Goal: Navigation & Orientation: Find specific page/section

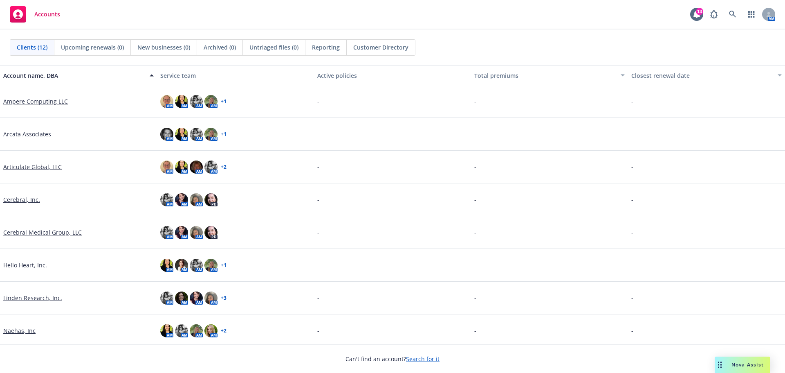
drag, startPoint x: 34, startPoint y: 99, endPoint x: 55, endPoint y: 102, distance: 20.6
click at [34, 99] on link "Ampere Computing LLC" at bounding box center [35, 101] width 65 height 9
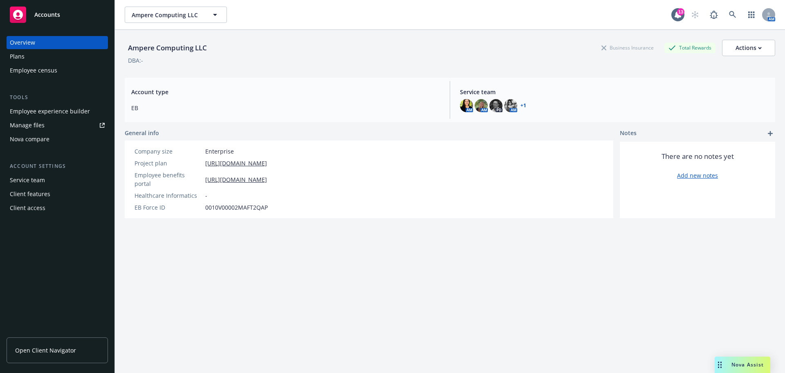
click at [49, 344] on link "Open Client Navigator" at bounding box center [57, 350] width 101 height 26
click at [216, 13] on icon "button" at bounding box center [215, 15] width 10 height 10
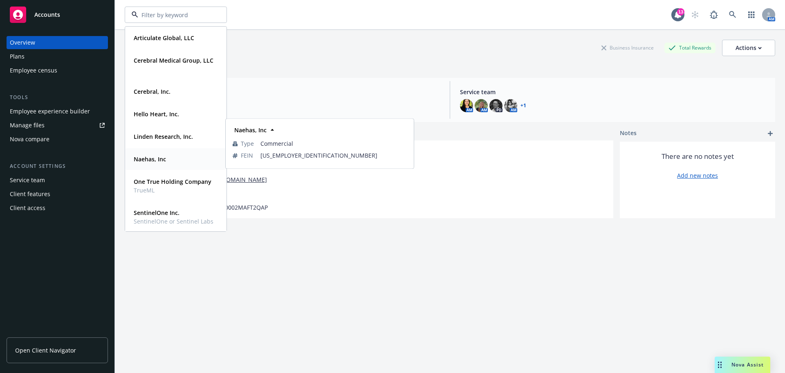
scroll to position [100, 0]
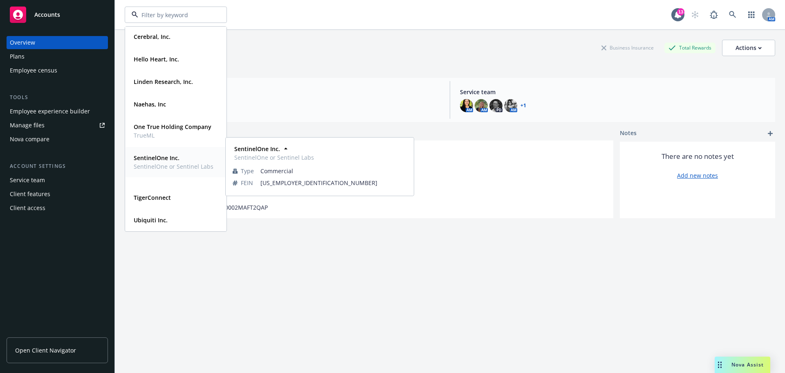
click at [165, 166] on span "SentinelOne or Sentinel Labs" at bounding box center [174, 166] width 80 height 9
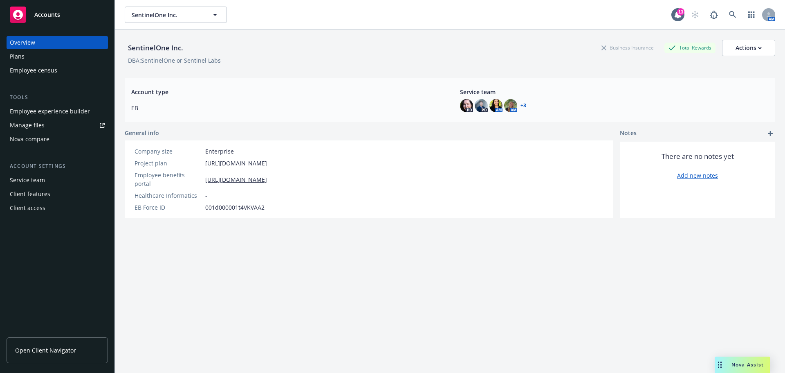
click at [58, 346] on span "Open Client Navigator" at bounding box center [45, 350] width 61 height 9
click at [202, 16] on button "SentinelOne Inc." at bounding box center [176, 15] width 102 height 16
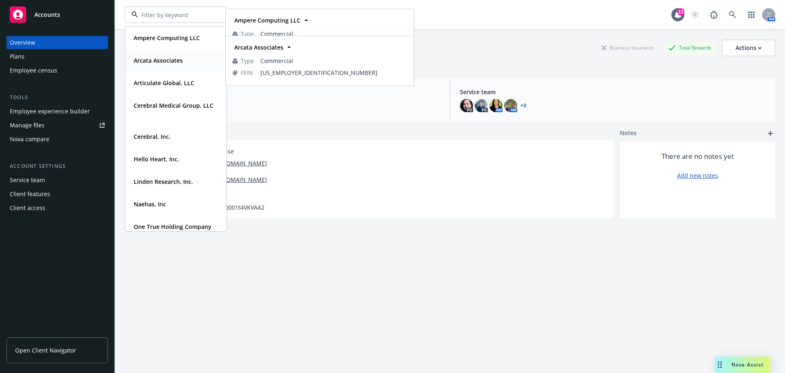
click at [171, 59] on strong "Arcata Associates" at bounding box center [158, 60] width 49 height 8
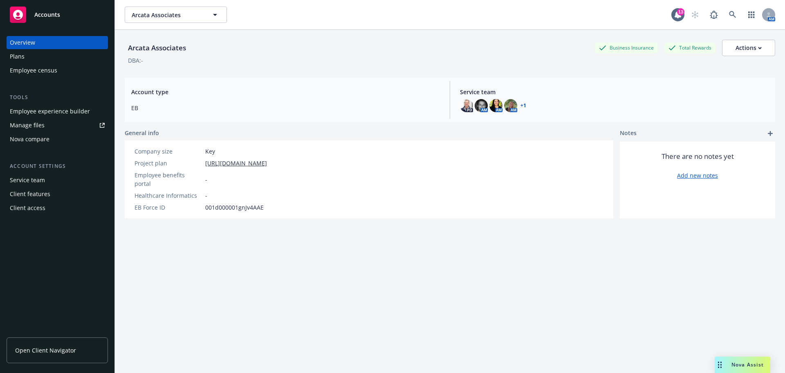
click at [41, 347] on span "Open Client Navigator" at bounding box center [45, 350] width 61 height 9
click at [185, 18] on span "Arcata Associates" at bounding box center [167, 15] width 71 height 9
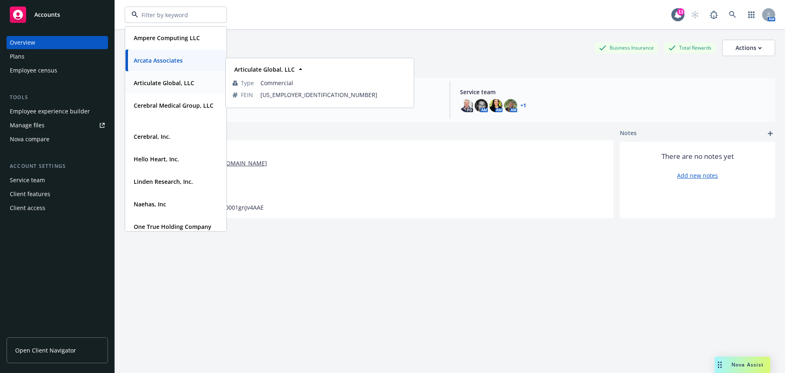
click at [177, 85] on strong "Articulate Global, LLC" at bounding box center [164, 83] width 61 height 8
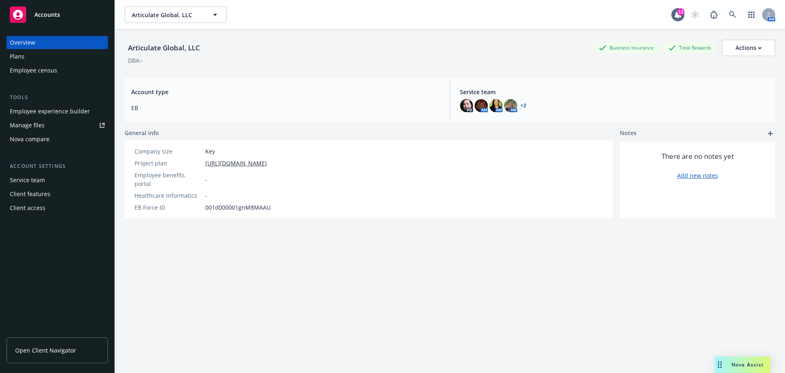
click at [52, 357] on link "Open Client Navigator" at bounding box center [57, 350] width 101 height 26
click at [185, 14] on span "Articulate Global, LLC" at bounding box center [167, 15] width 71 height 9
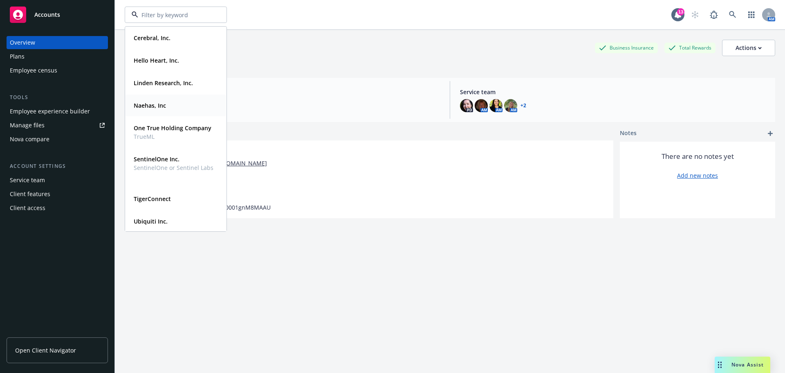
scroll to position [100, 0]
click at [168, 197] on strong "TigerConnect" at bounding box center [152, 197] width 37 height 8
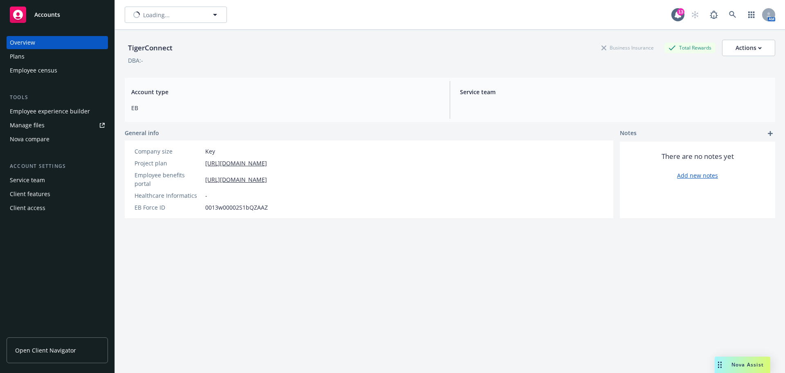
type input "TigerConnect"
click at [163, 9] on button "TigerConnect" at bounding box center [176, 15] width 102 height 16
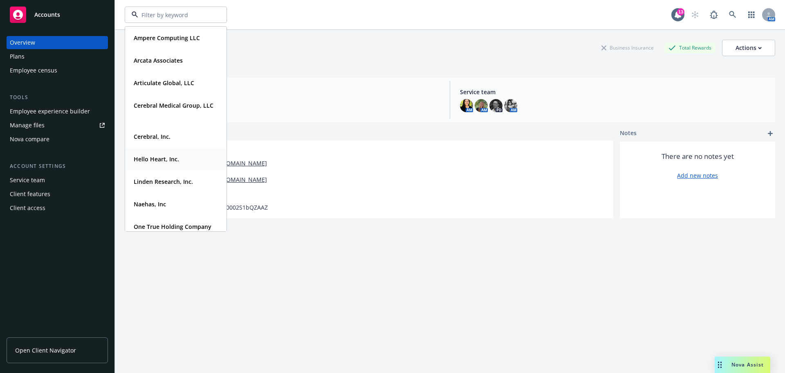
scroll to position [41, 0]
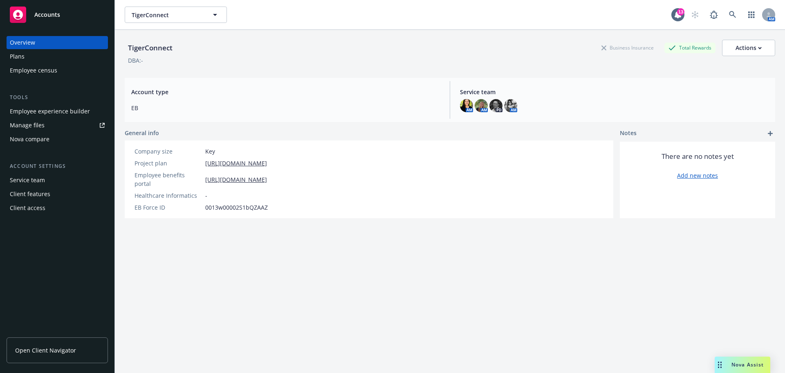
click at [47, 346] on span "Open Client Navigator" at bounding box center [45, 350] width 61 height 9
click at [180, 11] on span "TigerConnect" at bounding box center [167, 15] width 71 height 9
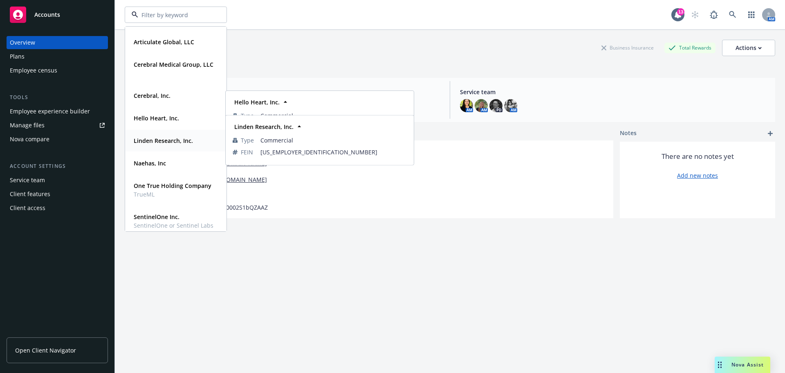
click at [151, 139] on strong "Linden Research, Inc." at bounding box center [163, 141] width 59 height 8
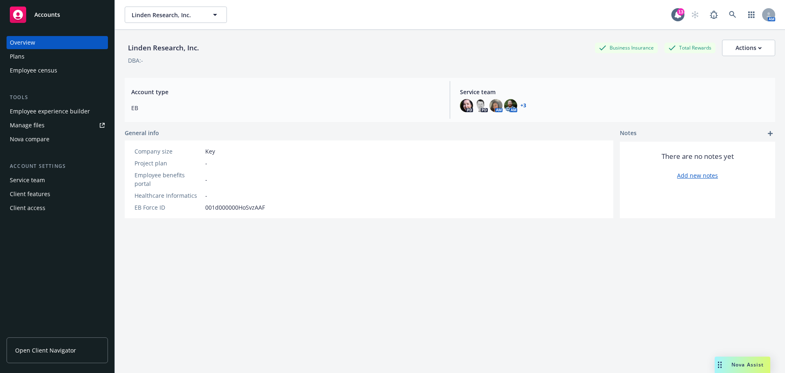
drag, startPoint x: 45, startPoint y: 349, endPoint x: 83, endPoint y: 343, distance: 37.8
click at [45, 349] on span "Open Client Navigator" at bounding box center [45, 350] width 61 height 9
click at [203, 13] on button "Linden Research, Inc." at bounding box center [176, 15] width 102 height 16
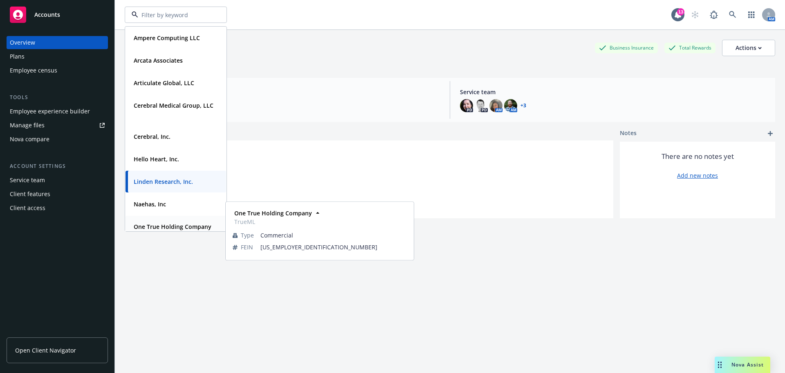
click at [162, 227] on strong "One True Holding Company" at bounding box center [173, 226] width 78 height 8
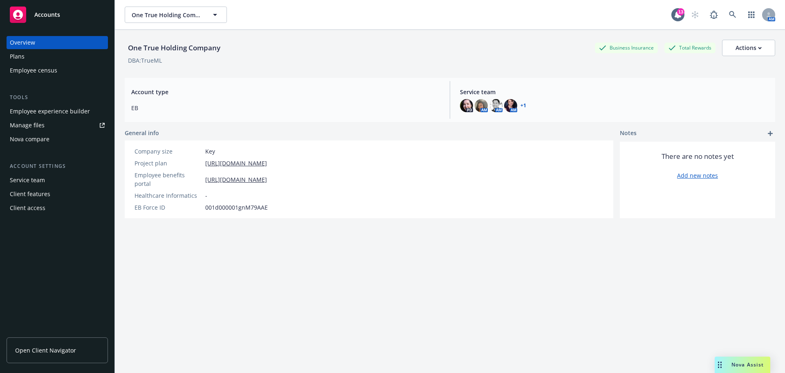
click at [31, 351] on span "Open Client Navigator" at bounding box center [45, 350] width 61 height 9
